Goal: Book appointment/travel/reservation

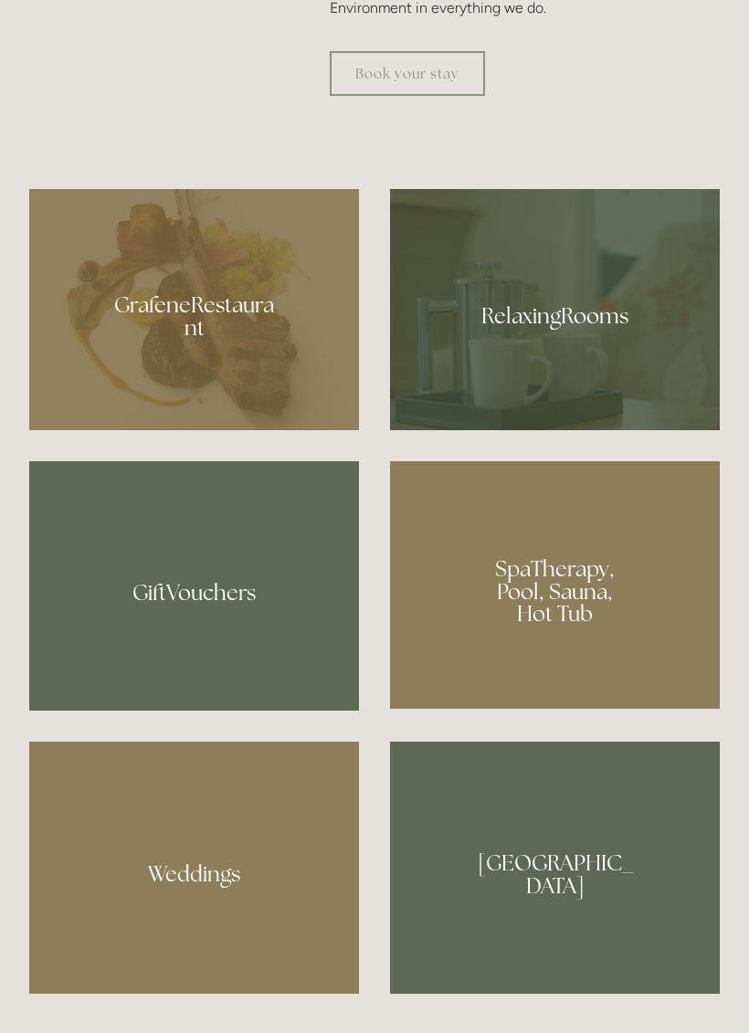
scroll to position [1290, 0]
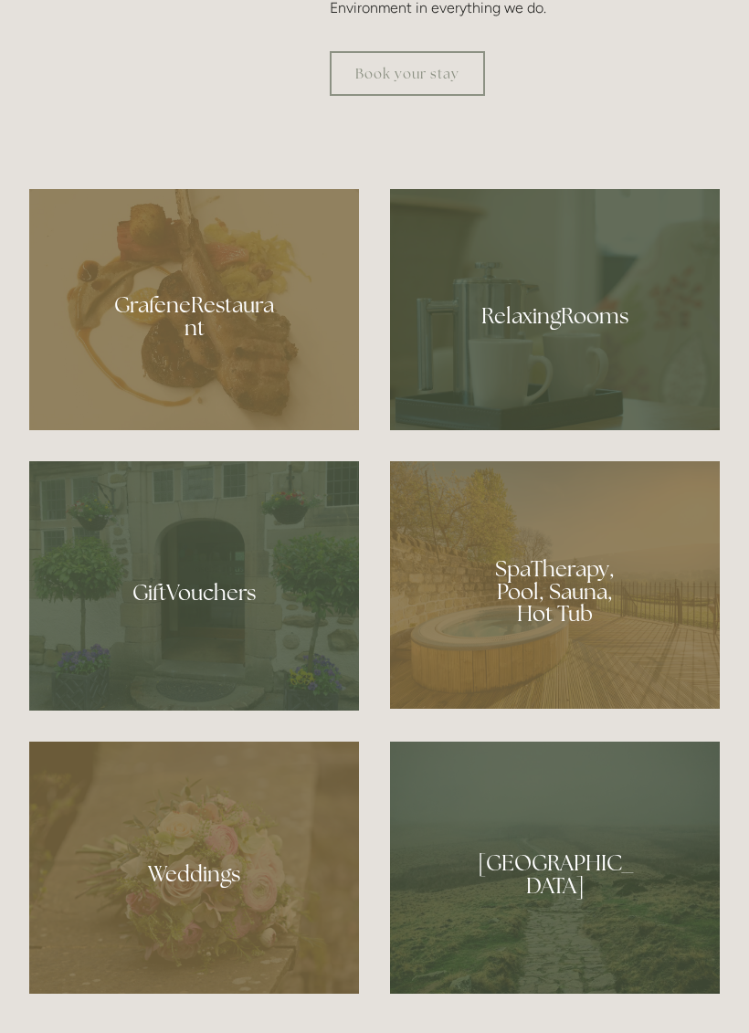
click at [215, 405] on div at bounding box center [194, 309] width 330 height 241
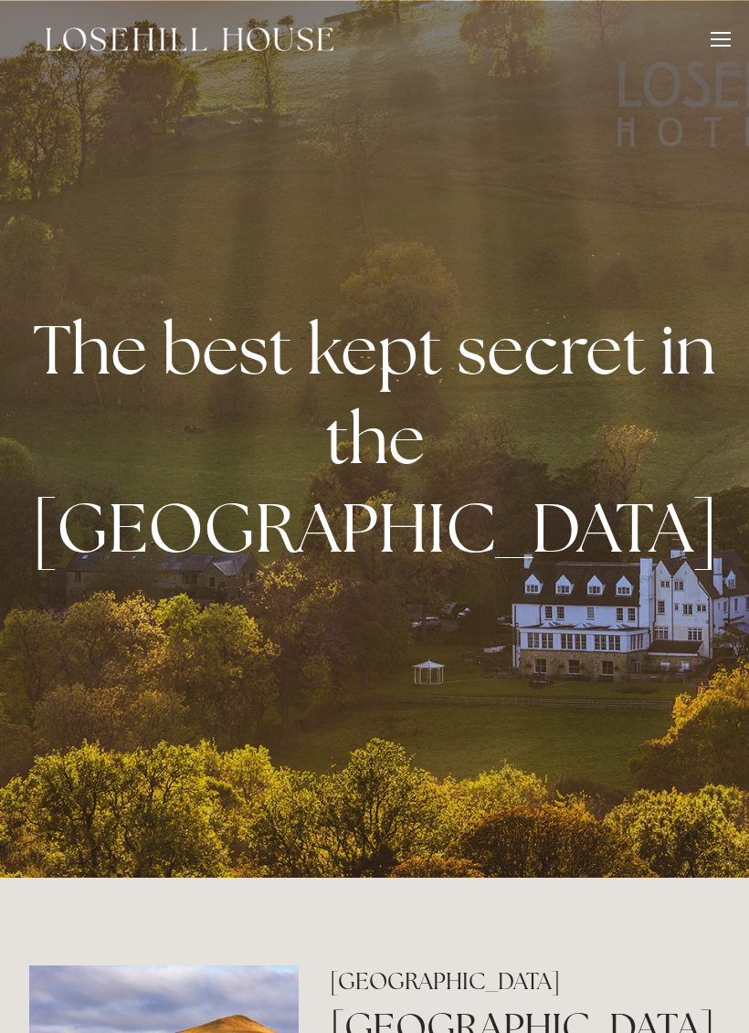
scroll to position [1295, 0]
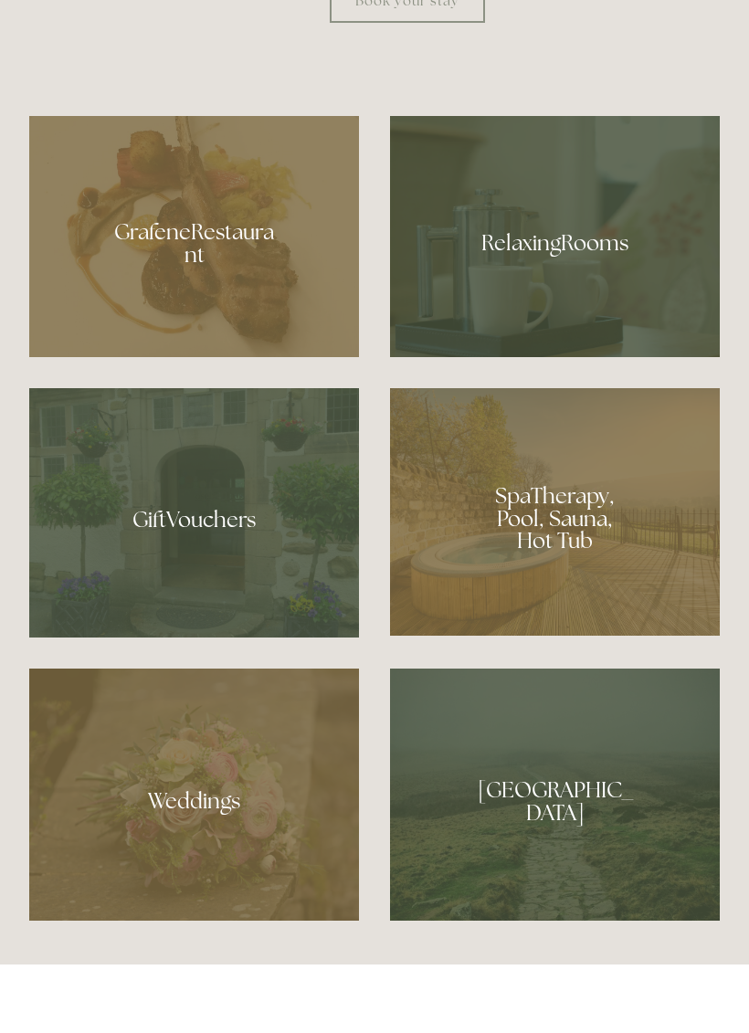
click at [580, 322] on div at bounding box center [555, 304] width 330 height 240
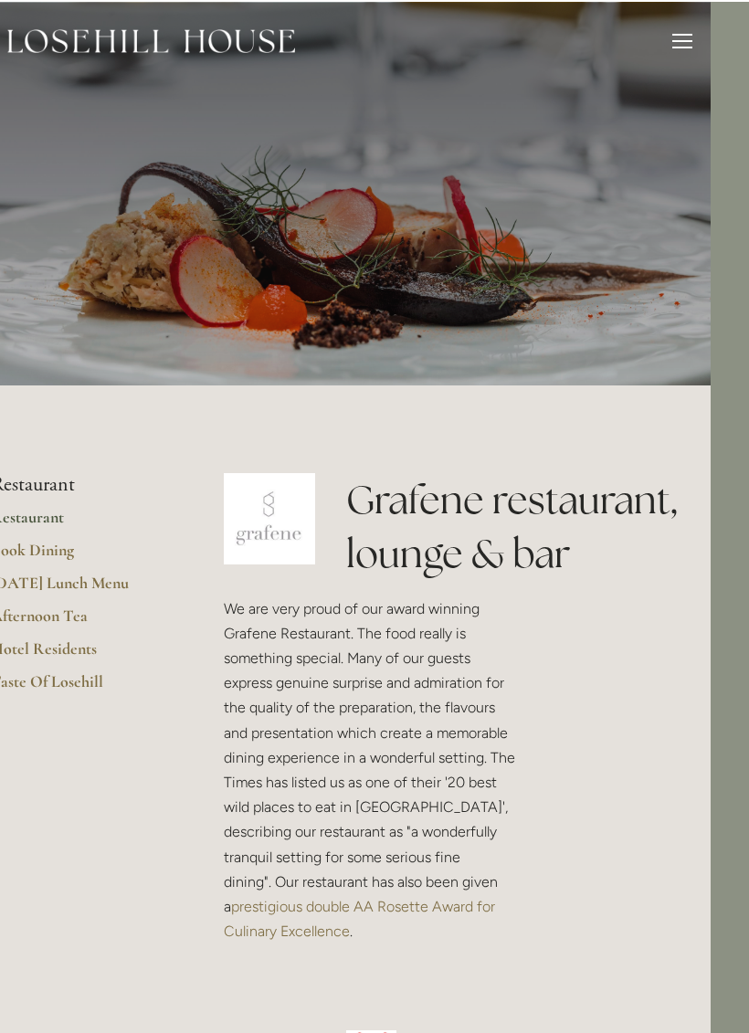
scroll to position [0, 38]
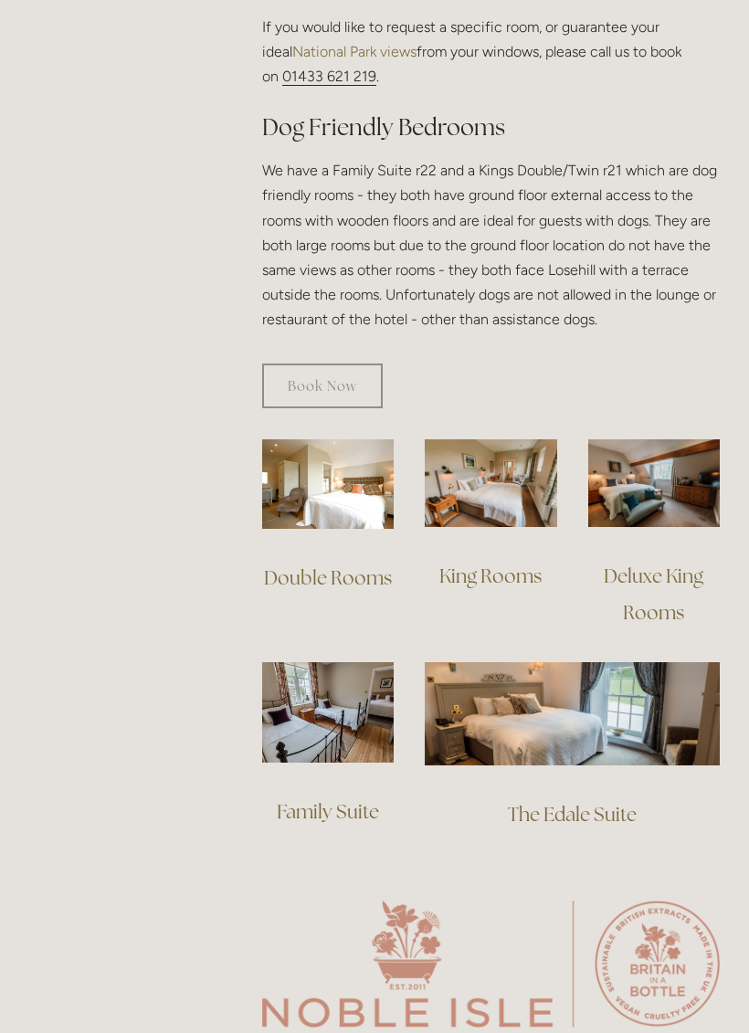
scroll to position [1053, 0]
click at [661, 563] on link "Deluxe King Rooms" at bounding box center [655, 593] width 103 height 61
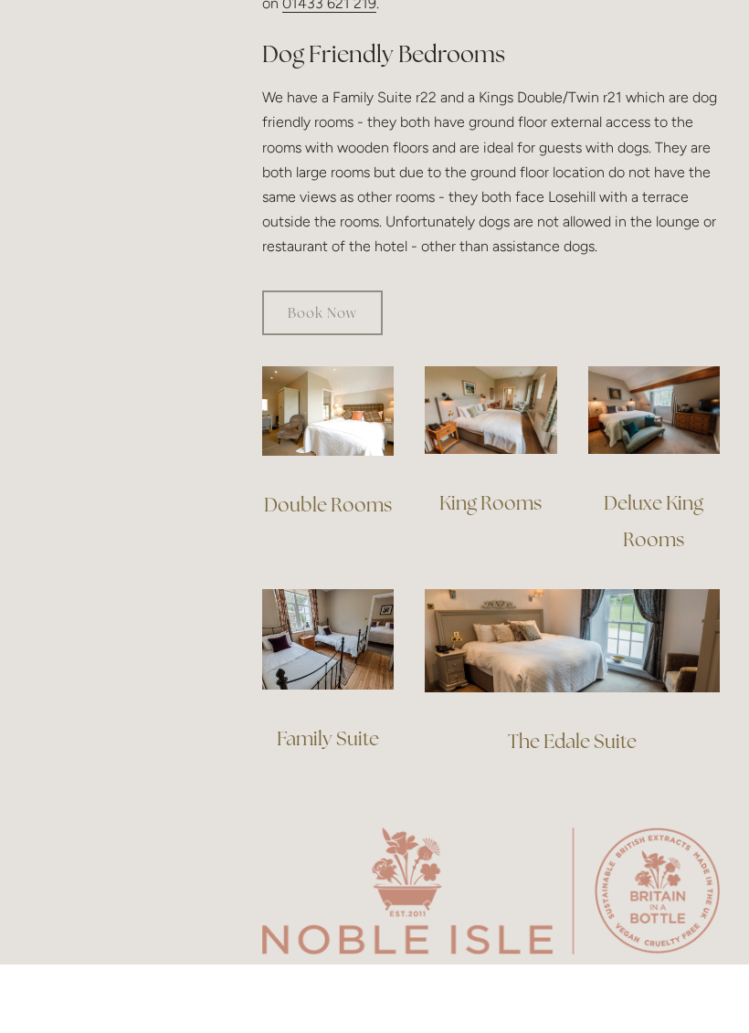
click at [346, 359] on link "Book Now" at bounding box center [322, 381] width 121 height 45
